Goal: Information Seeking & Learning: Learn about a topic

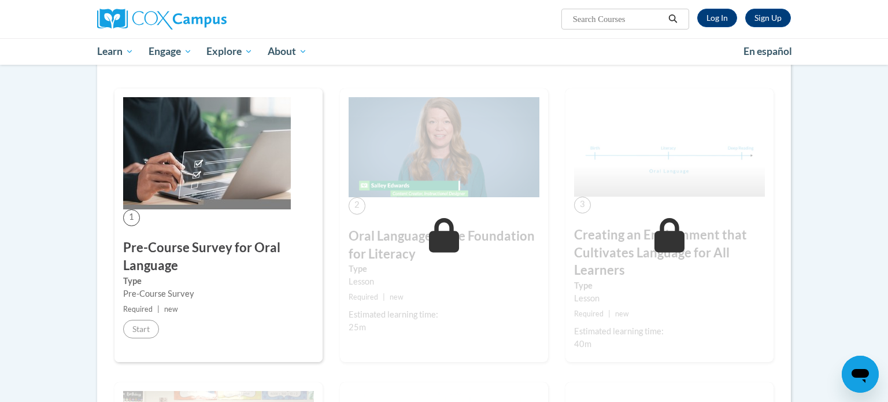
scroll to position [90, 0]
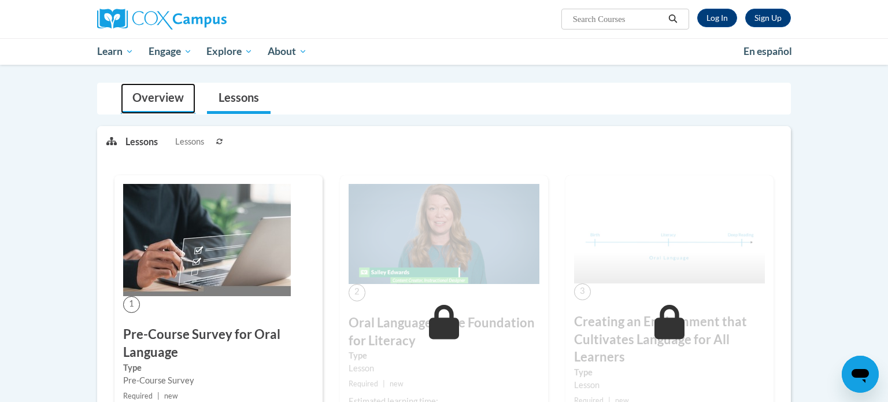
click at [149, 100] on link "Overview" at bounding box center [158, 98] width 75 height 31
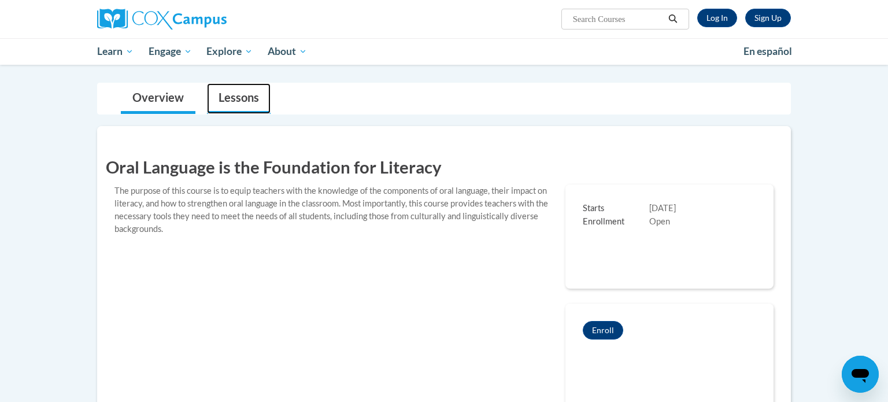
click at [237, 101] on link "Lessons" at bounding box center [239, 98] width 64 height 31
click at [236, 100] on link "Lessons" at bounding box center [239, 98] width 64 height 31
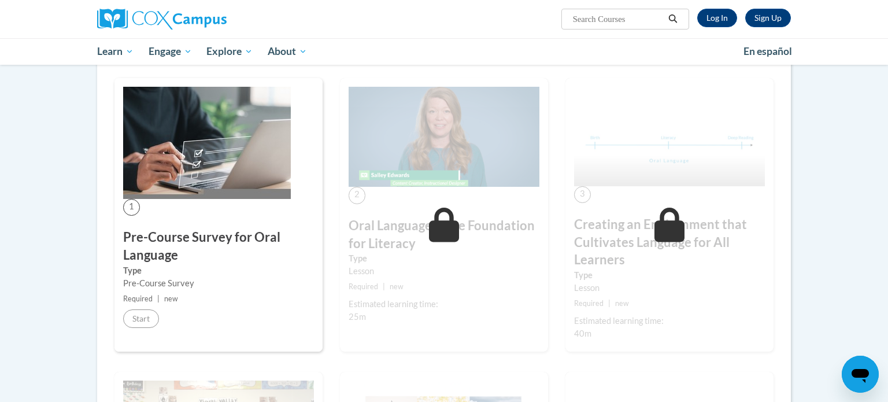
scroll to position [189, 0]
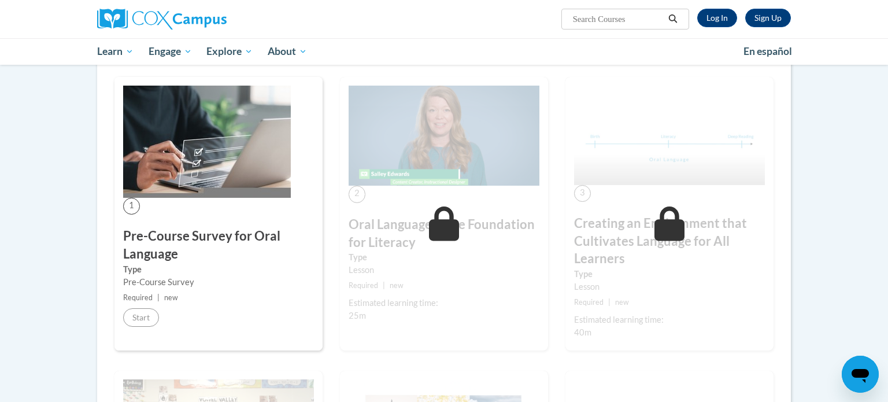
click at [190, 162] on img at bounding box center [207, 142] width 168 height 112
click at [433, 275] on div "Lesson" at bounding box center [444, 270] width 191 height 13
click at [722, 21] on link "Log In" at bounding box center [718, 18] width 40 height 19
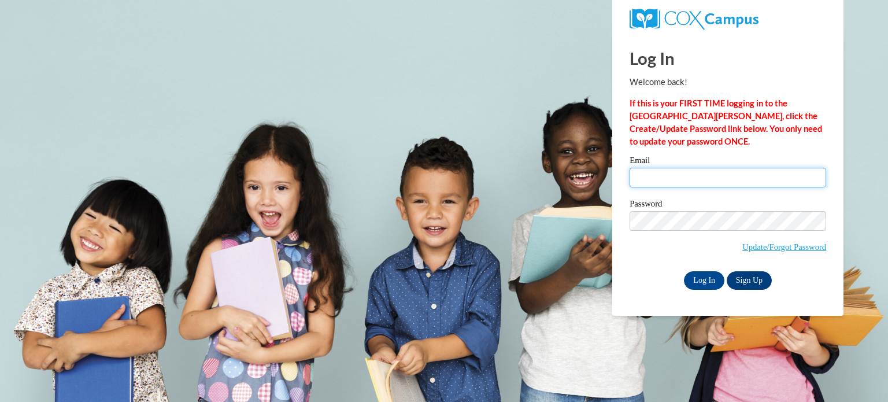
click at [707, 179] on input "Email" at bounding box center [728, 178] width 197 height 20
type input "rlampher@sdb.k12.wi.us"
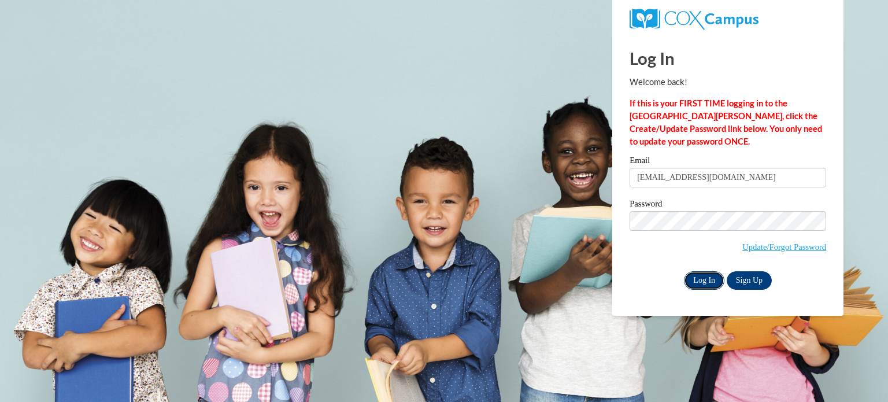
click at [716, 283] on input "Log In" at bounding box center [704, 280] width 40 height 19
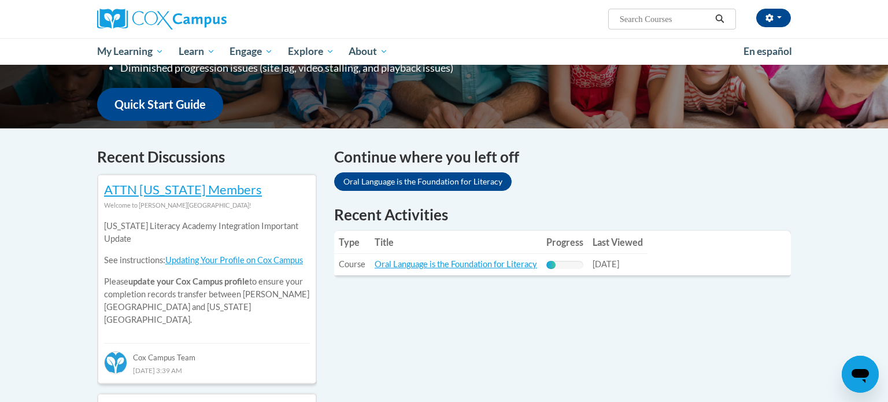
scroll to position [278, 0]
click at [453, 265] on link "Oral Language is the Foundation for Literacy" at bounding box center [456, 264] width 163 height 10
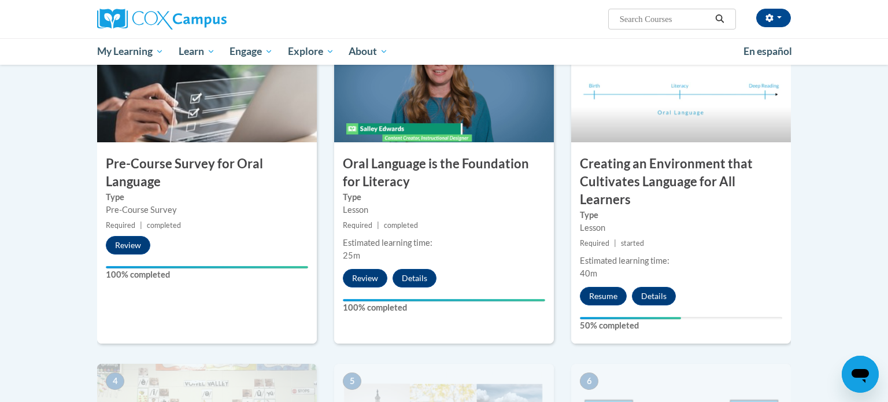
scroll to position [238, 0]
